Goal: Navigation & Orientation: Go to known website

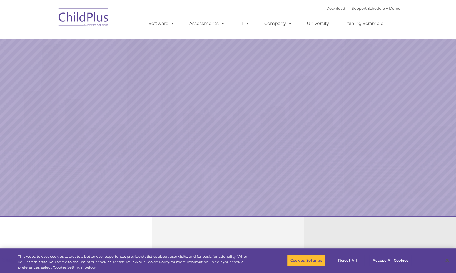
select select "MEDIUM"
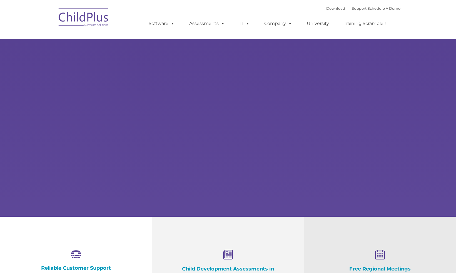
select select "MEDIUM"
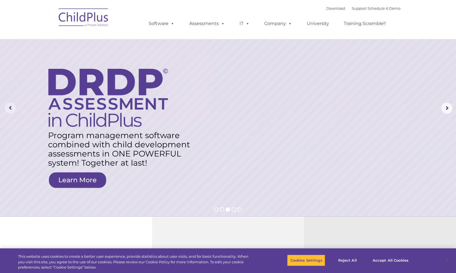
click at [8, 108] on rs-arrow at bounding box center [10, 108] width 11 height 11
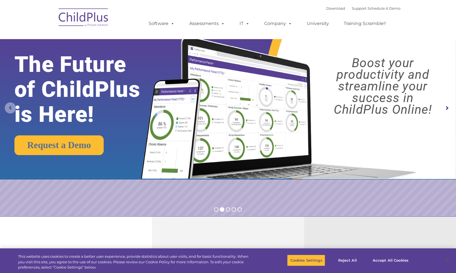
click at [8, 108] on rs-arrow at bounding box center [10, 108] width 11 height 11
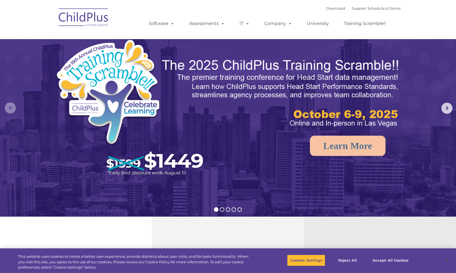
click at [8, 108] on rs-arrow at bounding box center [10, 108] width 11 height 11
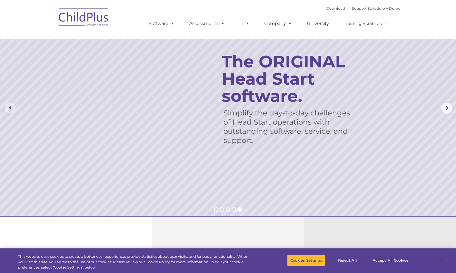
click at [8, 107] on rs-arrow at bounding box center [10, 108] width 11 height 11
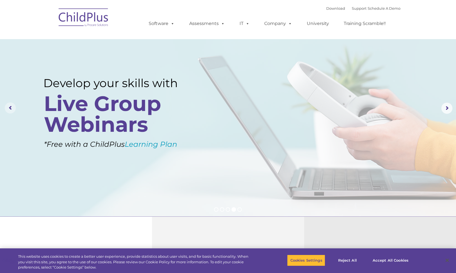
click at [8, 107] on rs-arrow at bounding box center [10, 108] width 11 height 11
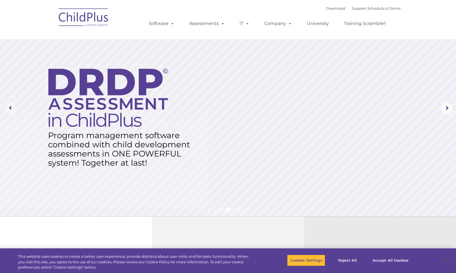
click at [11, 107] on rs-arrow at bounding box center [10, 108] width 11 height 11
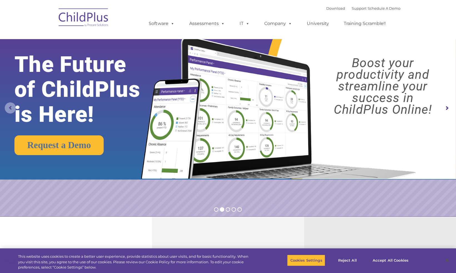
click at [11, 107] on rs-arrow at bounding box center [10, 108] width 11 height 11
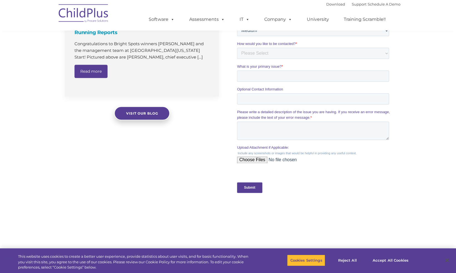
scroll to position [533, 0]
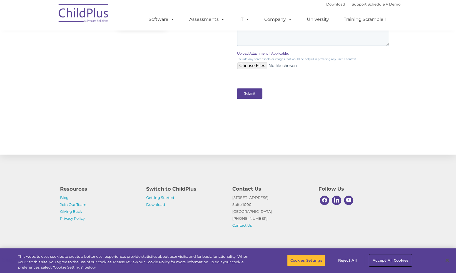
click at [403, 261] on button "Accept All Cookies" at bounding box center [390, 261] width 42 height 12
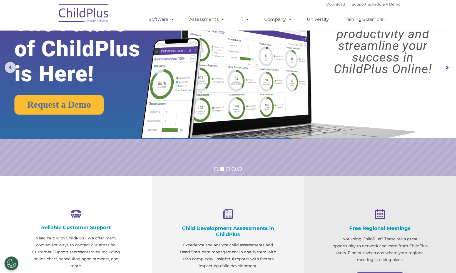
scroll to position [41, 0]
